Goal: Information Seeking & Learning: Learn about a topic

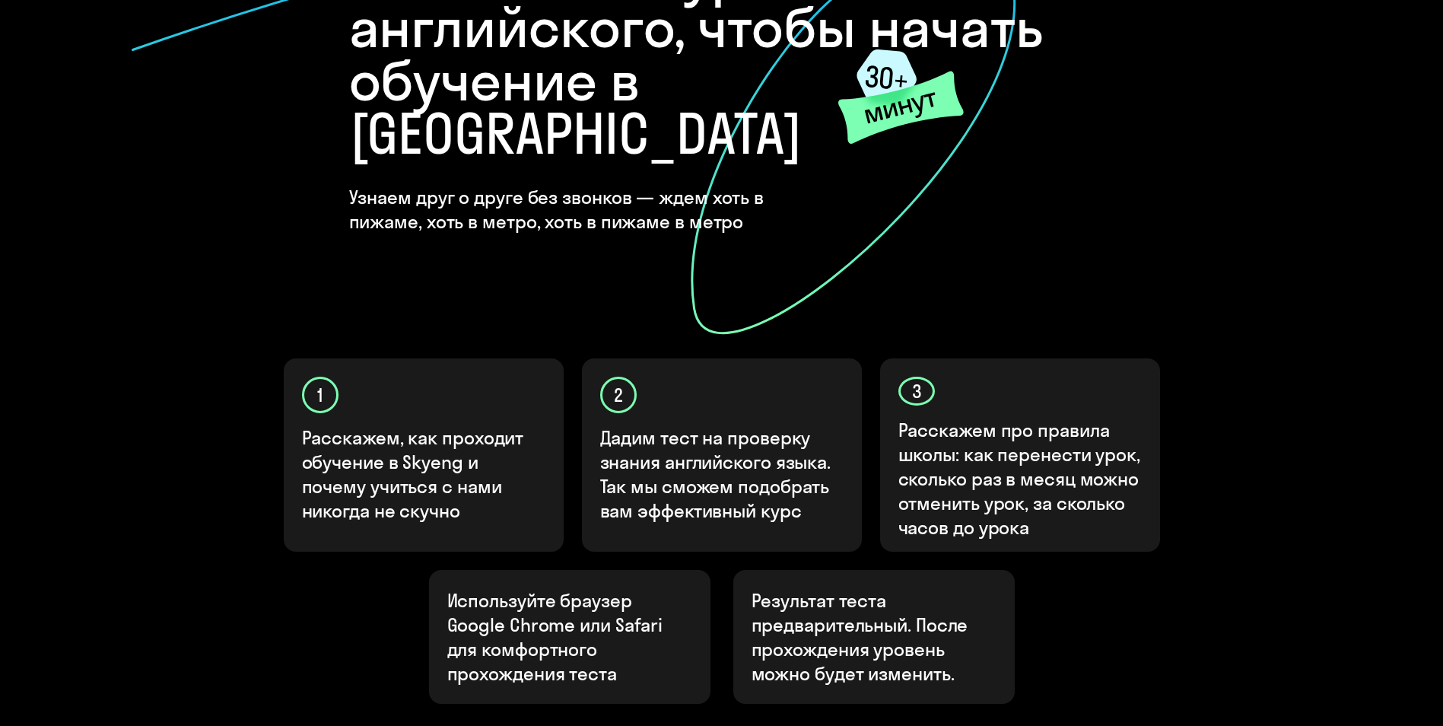
scroll to position [304, 0]
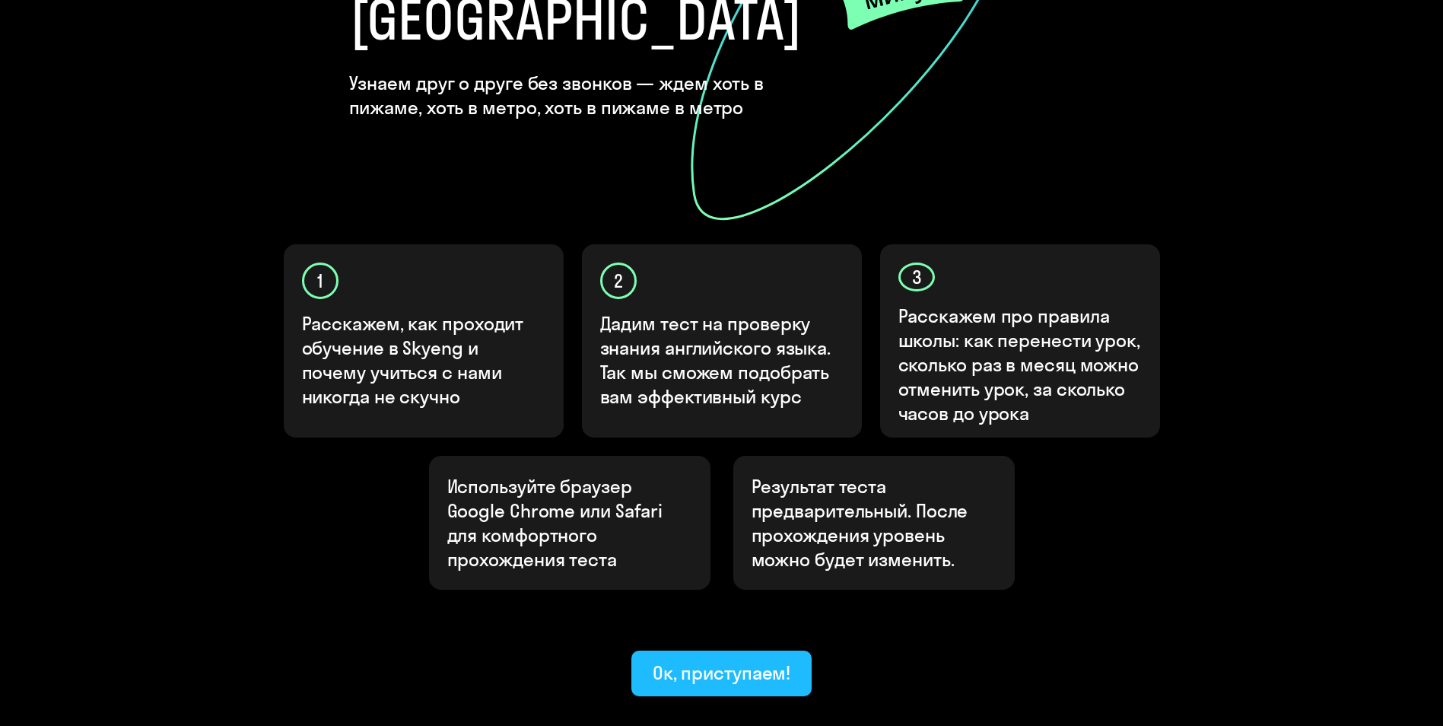
click at [740, 660] on div "Ок, приступаем!" at bounding box center [722, 672] width 138 height 24
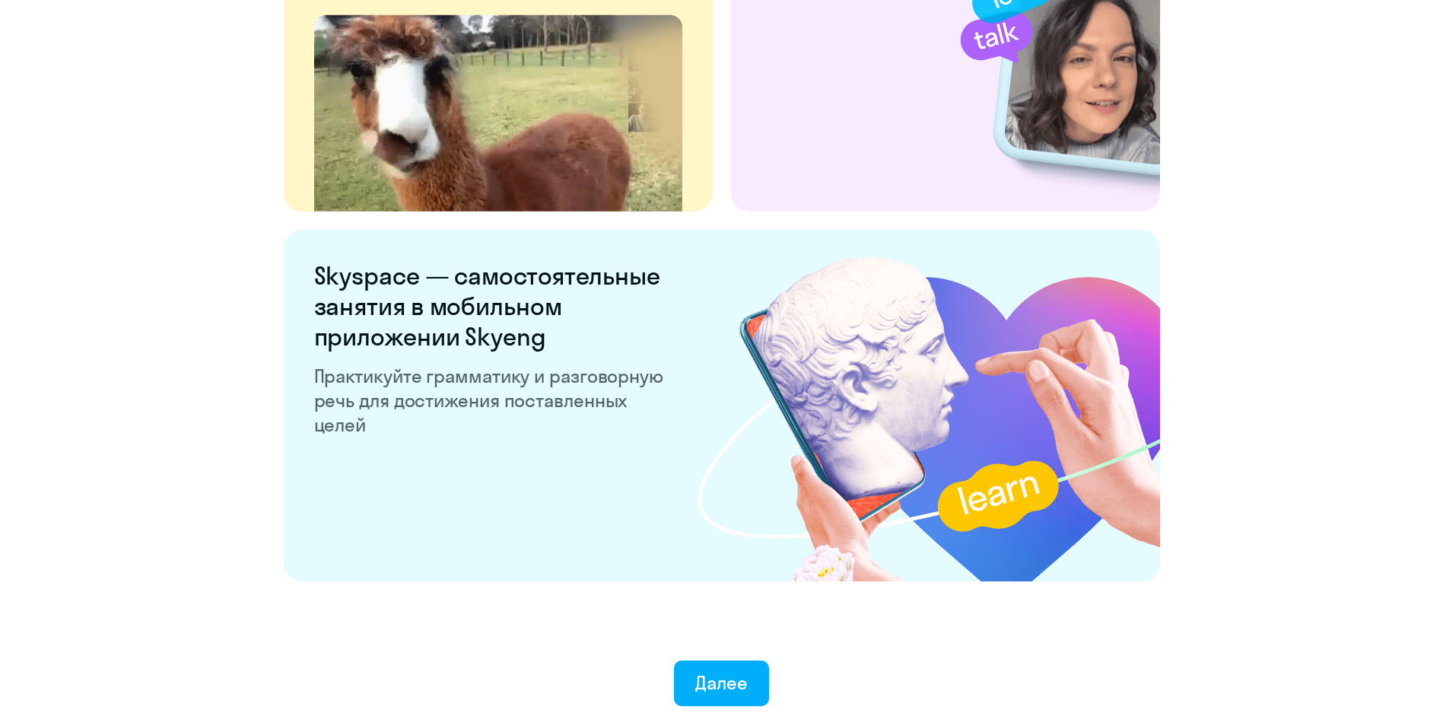
scroll to position [2801, 0]
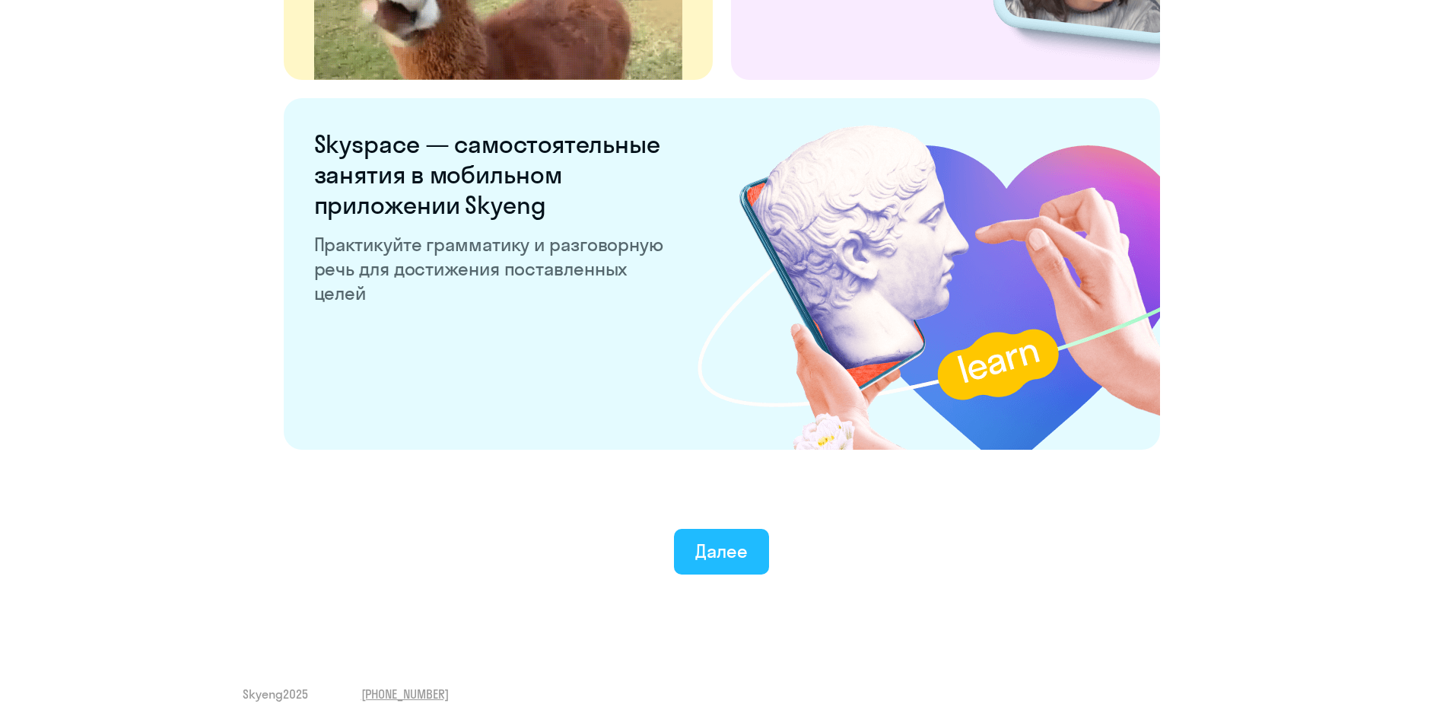
click at [711, 542] on div "Далее" at bounding box center [721, 551] width 52 height 24
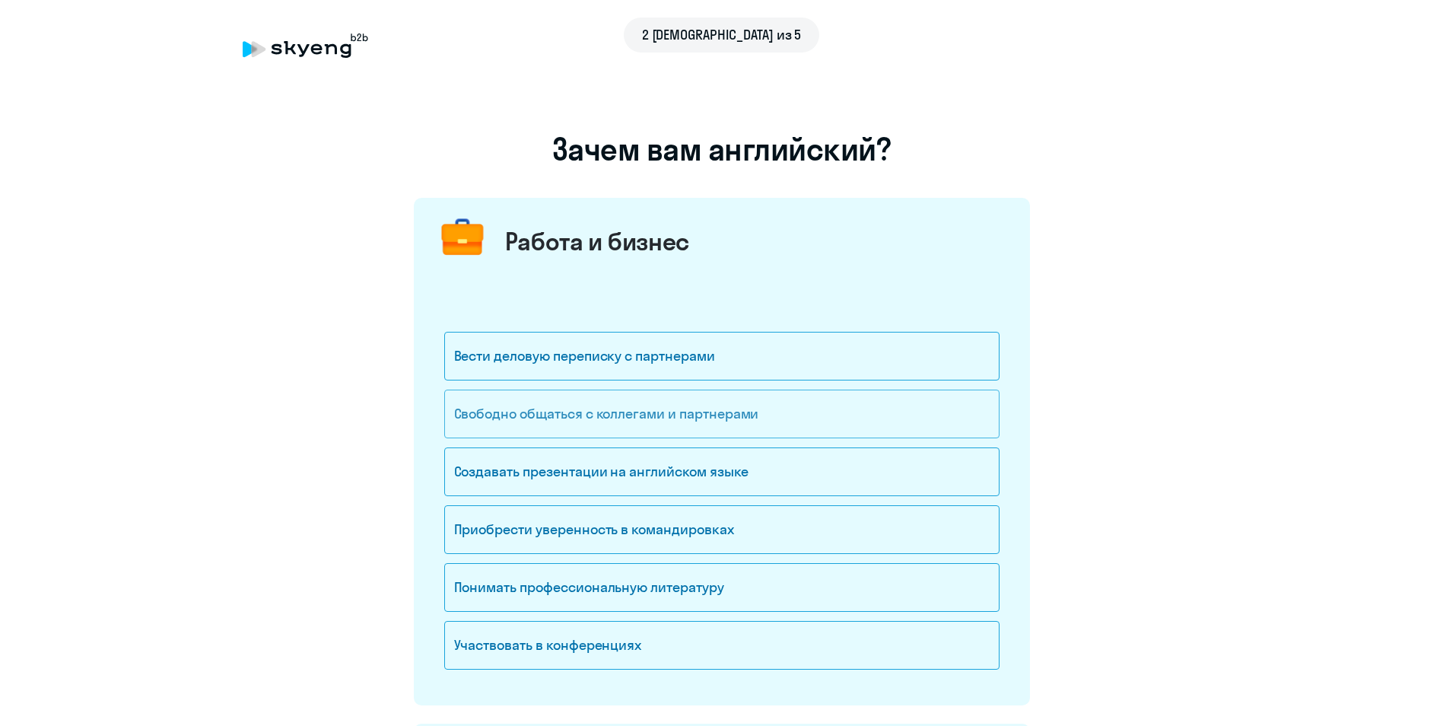
drag, startPoint x: 900, startPoint y: 404, endPoint x: 902, endPoint y: 415, distance: 10.9
click at [900, 403] on div "Свободно общаться с коллегами и партнерами" at bounding box center [721, 414] width 555 height 49
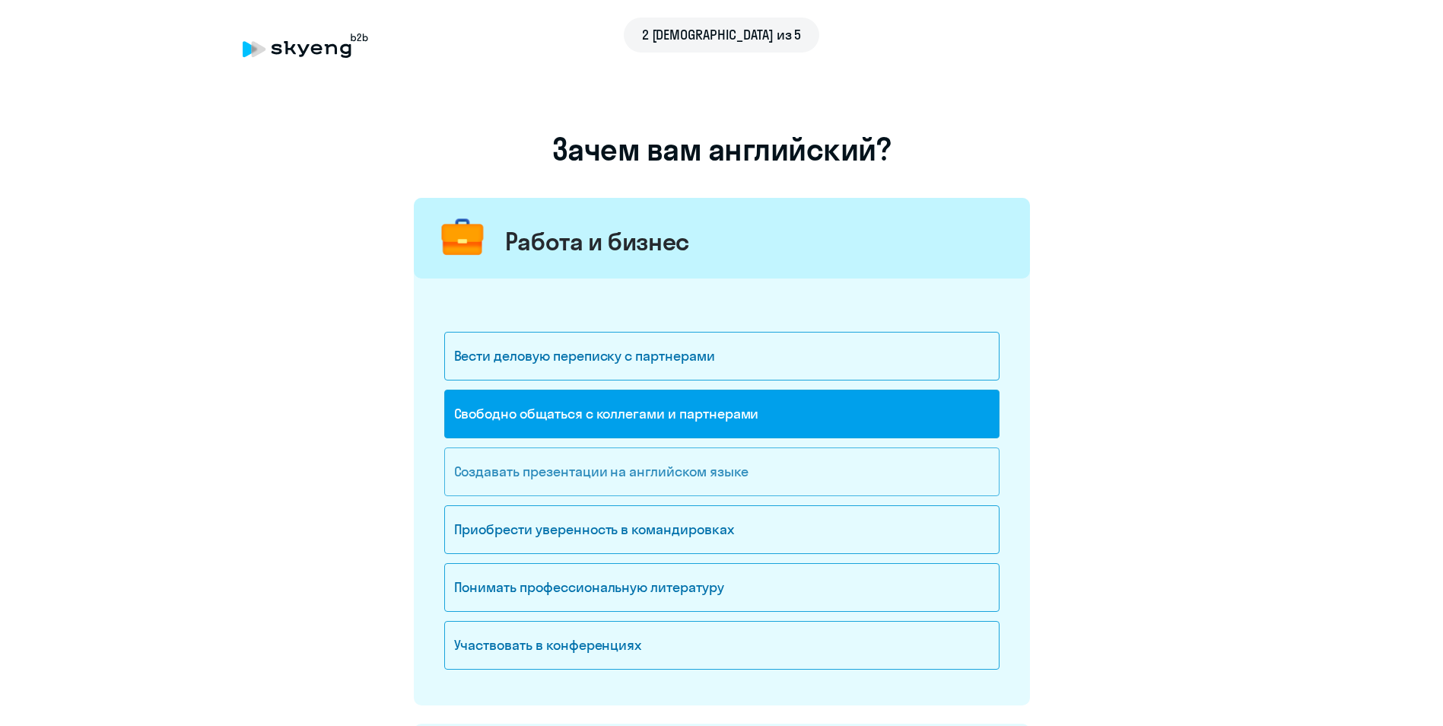
click at [915, 468] on div "Создавать презентации на английском языке" at bounding box center [721, 471] width 555 height 49
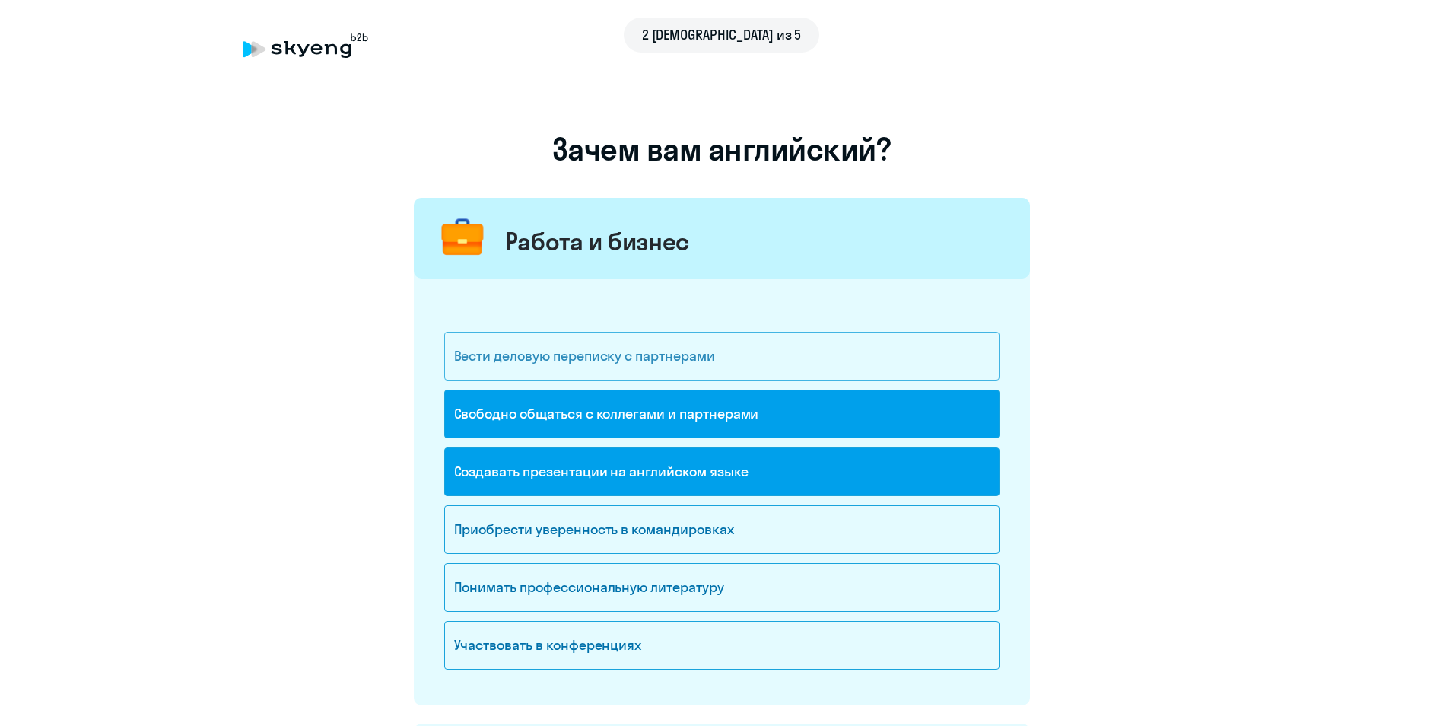
click at [845, 364] on div "Вести деловую переписку с партнерами" at bounding box center [721, 356] width 555 height 49
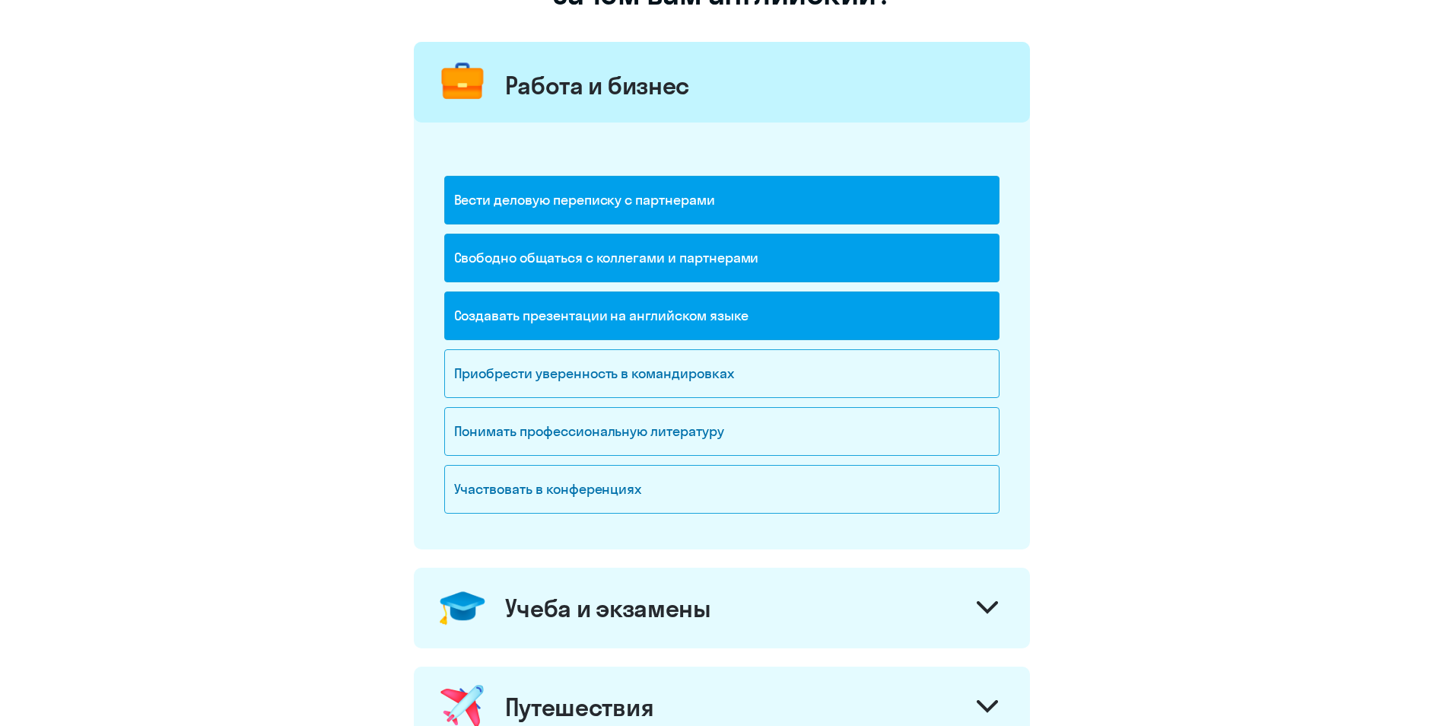
scroll to position [152, 0]
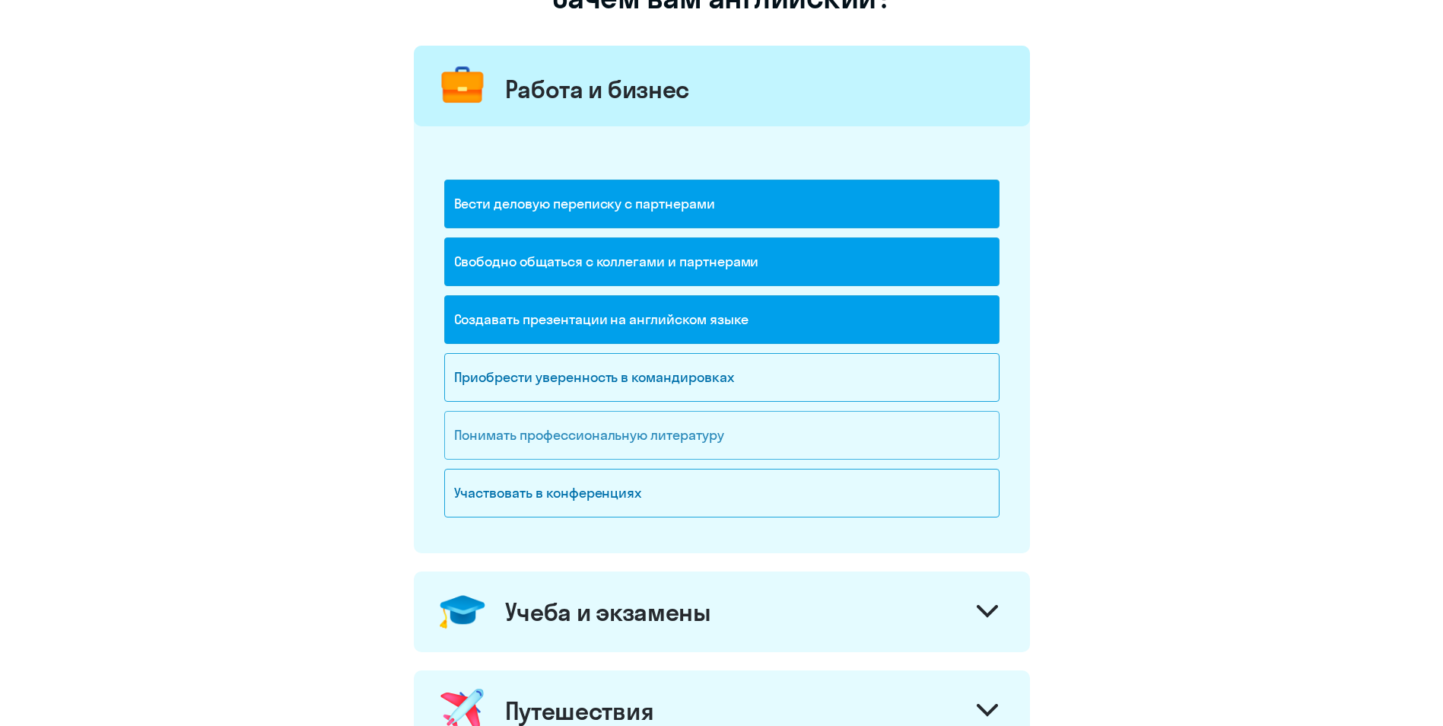
click at [892, 452] on div "Понимать профессиональную литературу" at bounding box center [721, 435] width 555 height 49
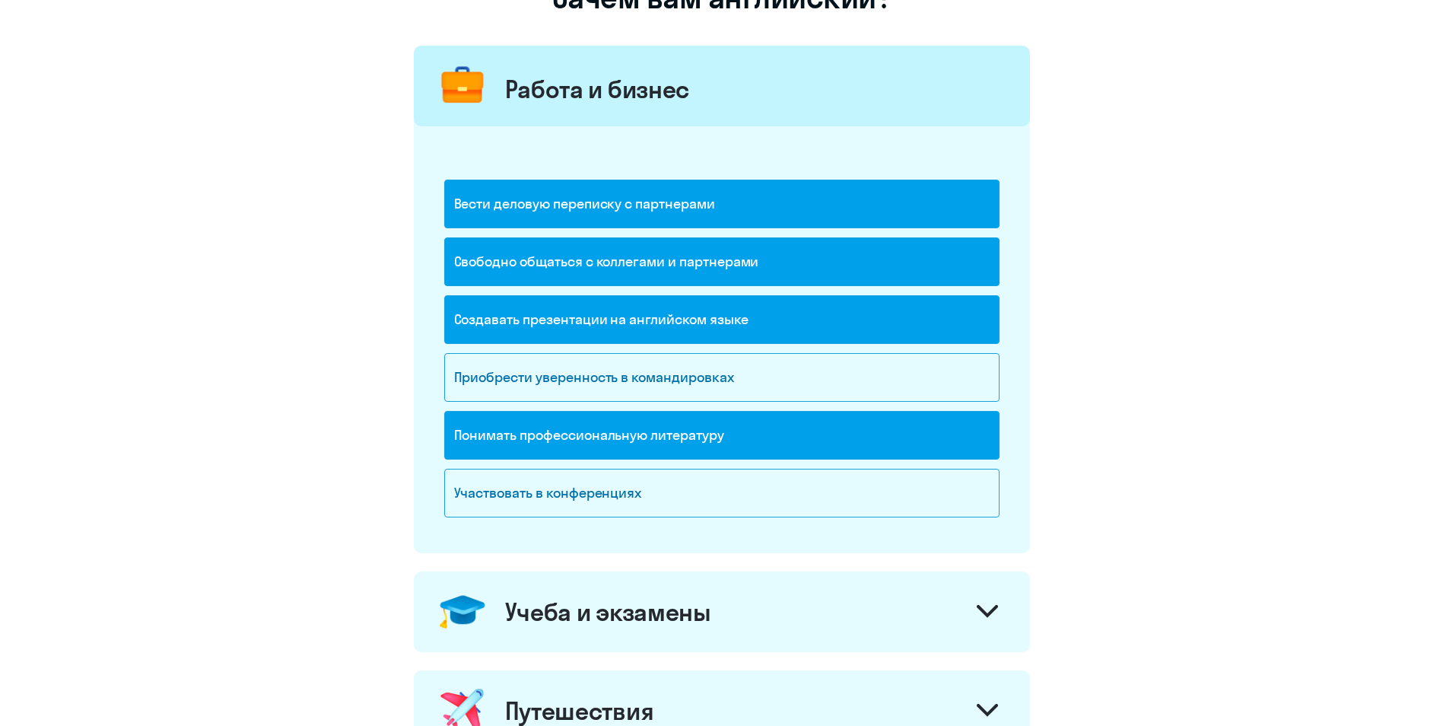
click at [888, 438] on div "Понимать профессиональную литературу" at bounding box center [721, 435] width 555 height 49
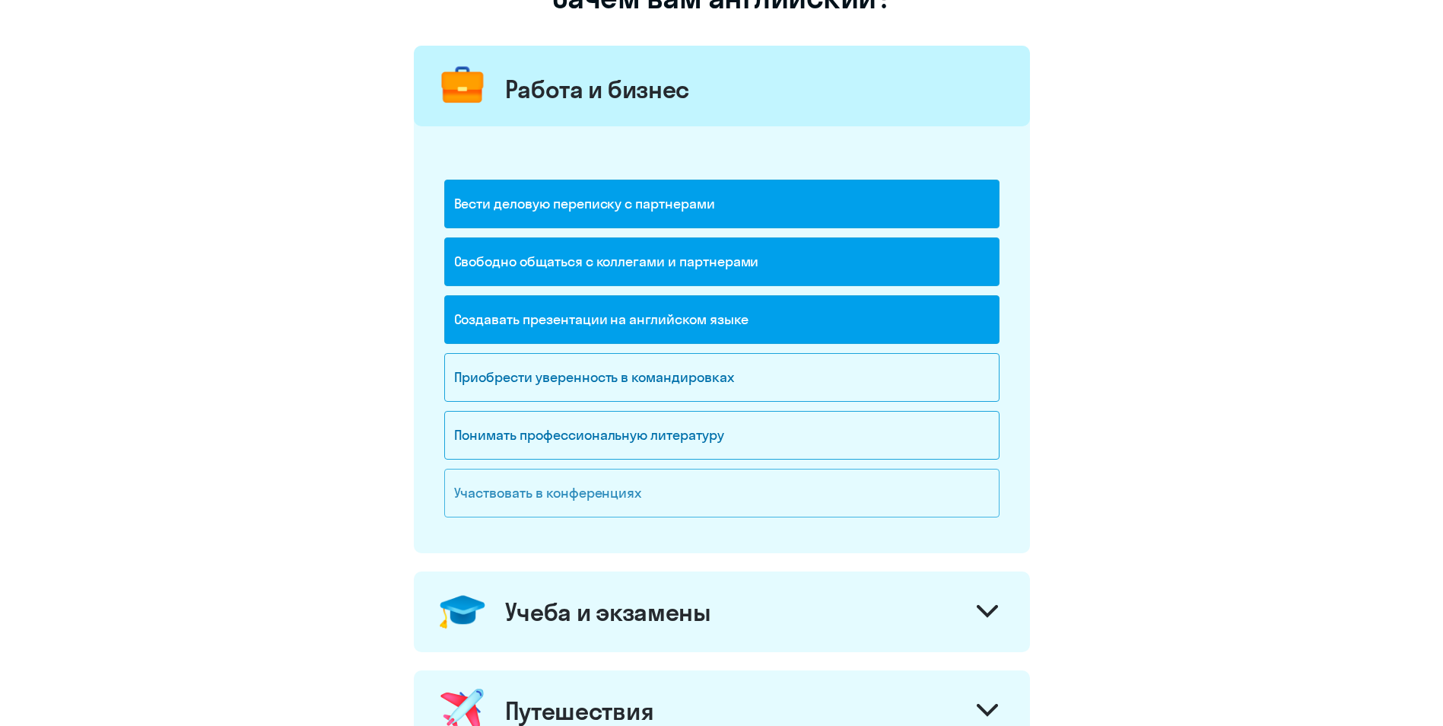
click at [857, 493] on div "Участвовать в конференциях" at bounding box center [721, 493] width 555 height 49
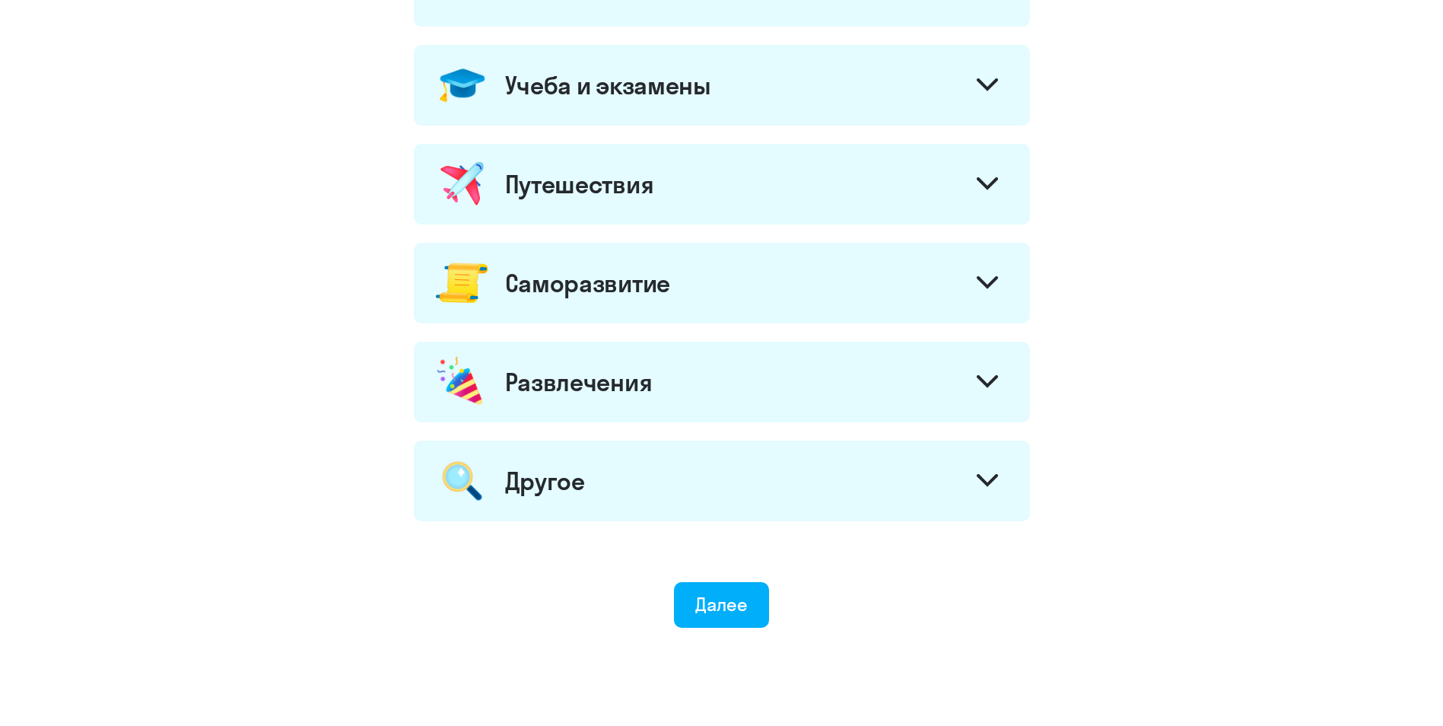
scroll to position [726, 0]
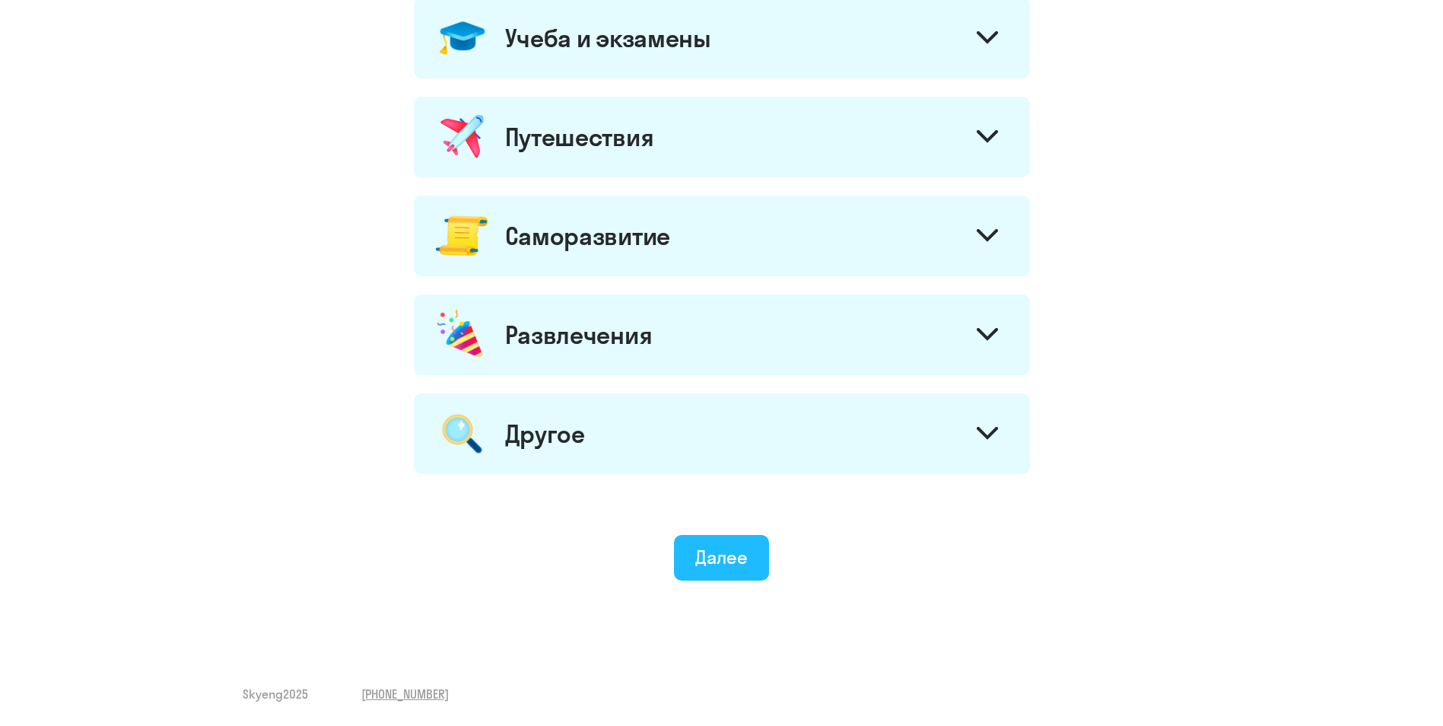
click at [720, 575] on button "Далее" at bounding box center [721, 558] width 95 height 46
